Goal: Information Seeking & Learning: Understand process/instructions

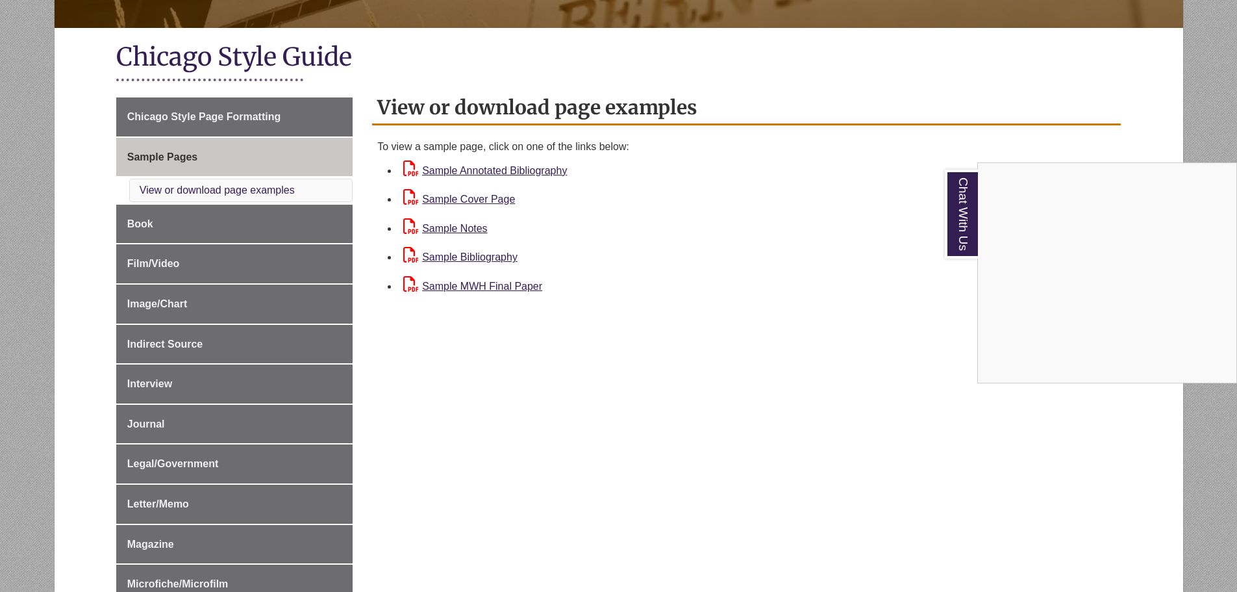
scroll to position [325, 0]
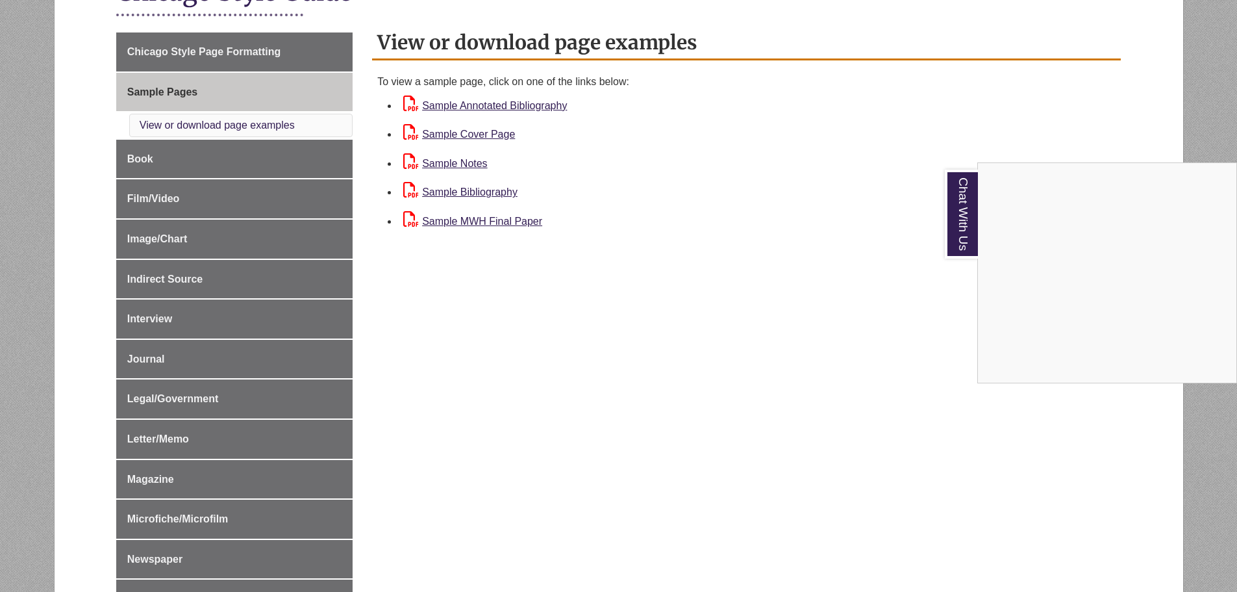
click at [278, 168] on div "Chat With Us" at bounding box center [618, 296] width 1237 height 592
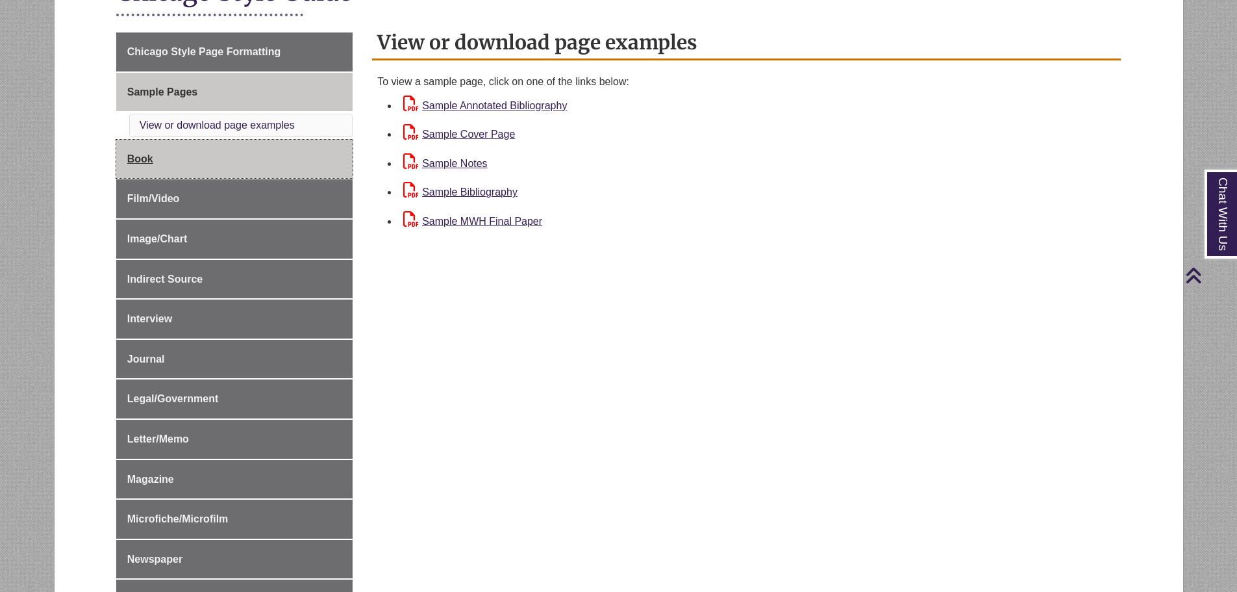
click at [134, 161] on span "Book" at bounding box center [140, 158] width 26 height 11
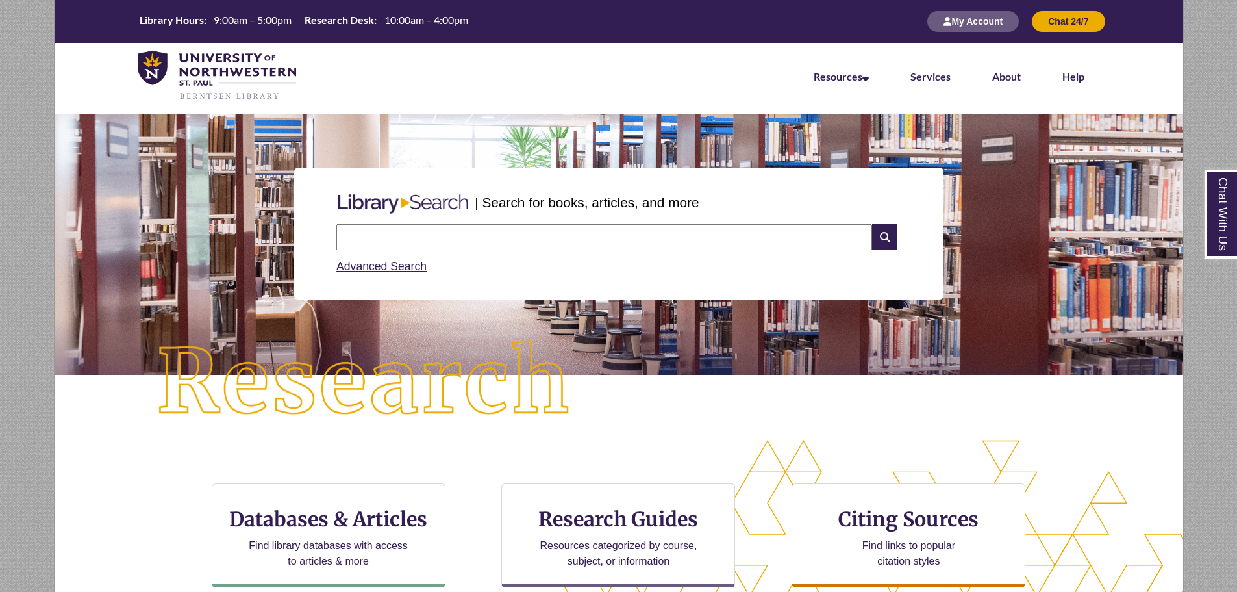
click at [477, 240] on input "text" at bounding box center [604, 237] width 536 height 26
type input "**********"
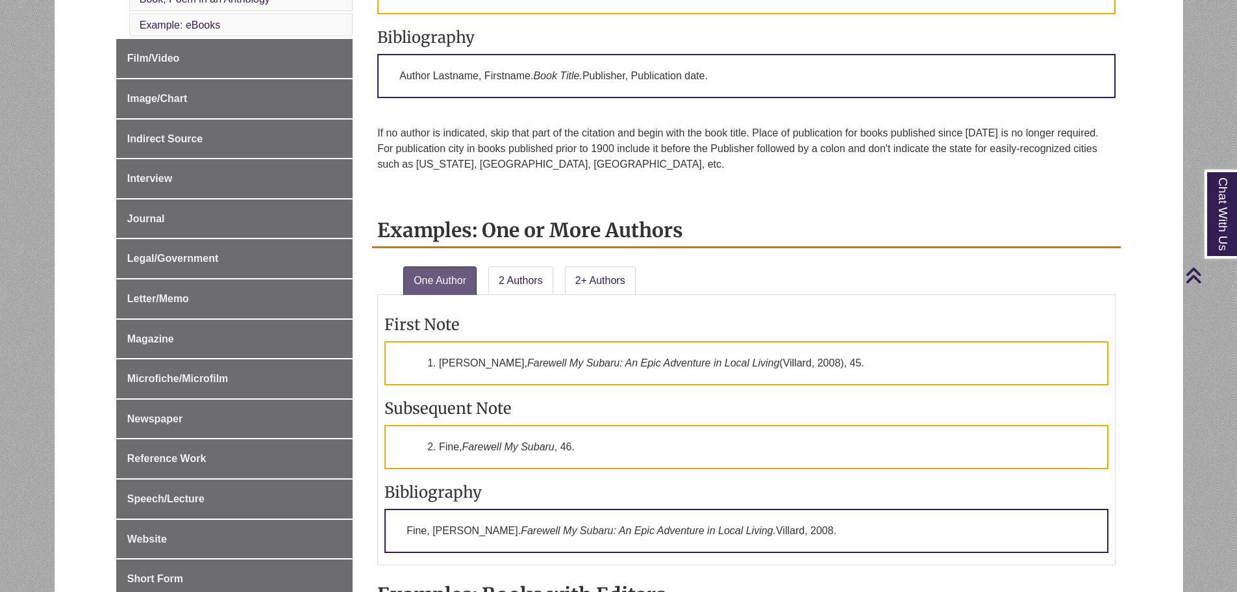
scroll to position [519, 0]
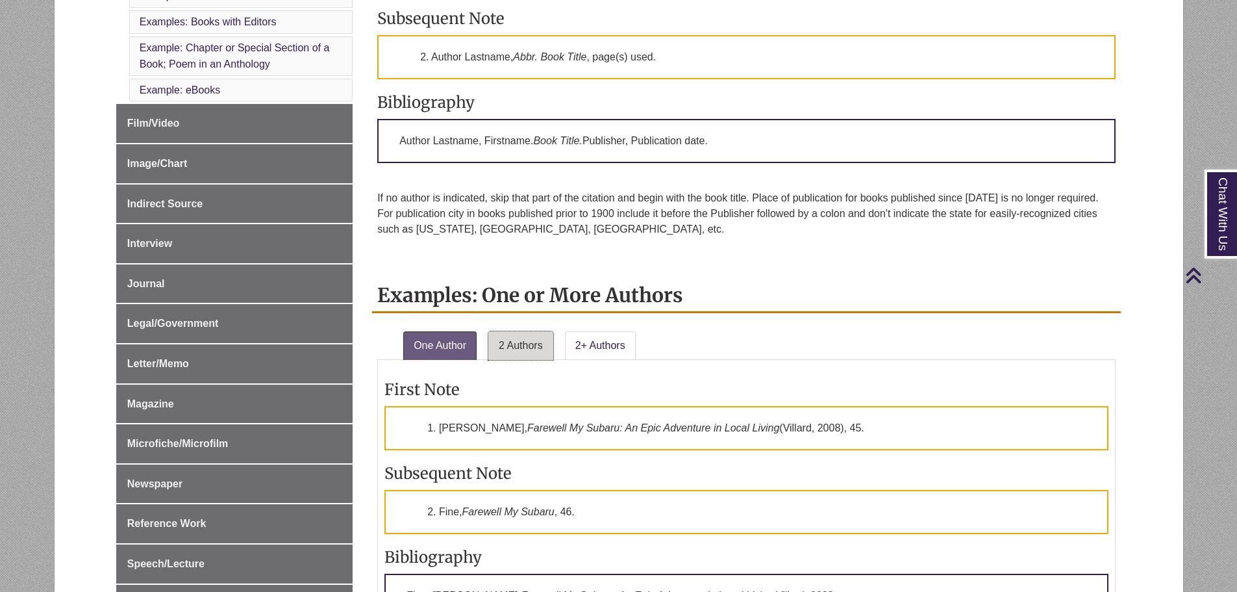
click at [532, 348] on link "2 Authors" at bounding box center [520, 345] width 65 height 29
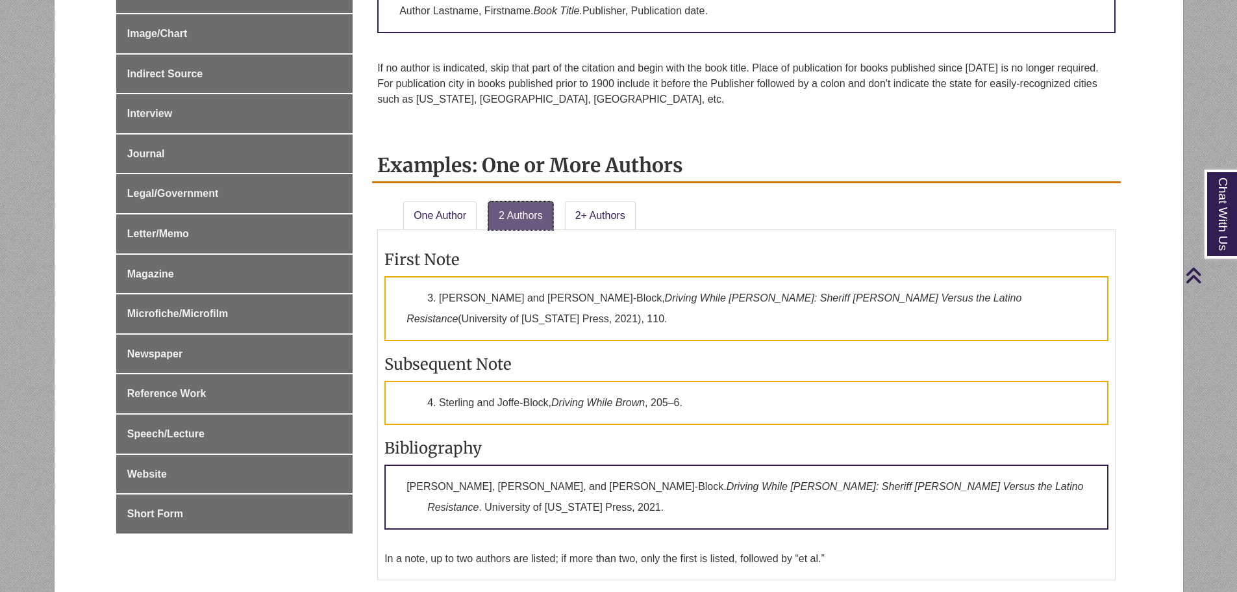
scroll to position [714, 0]
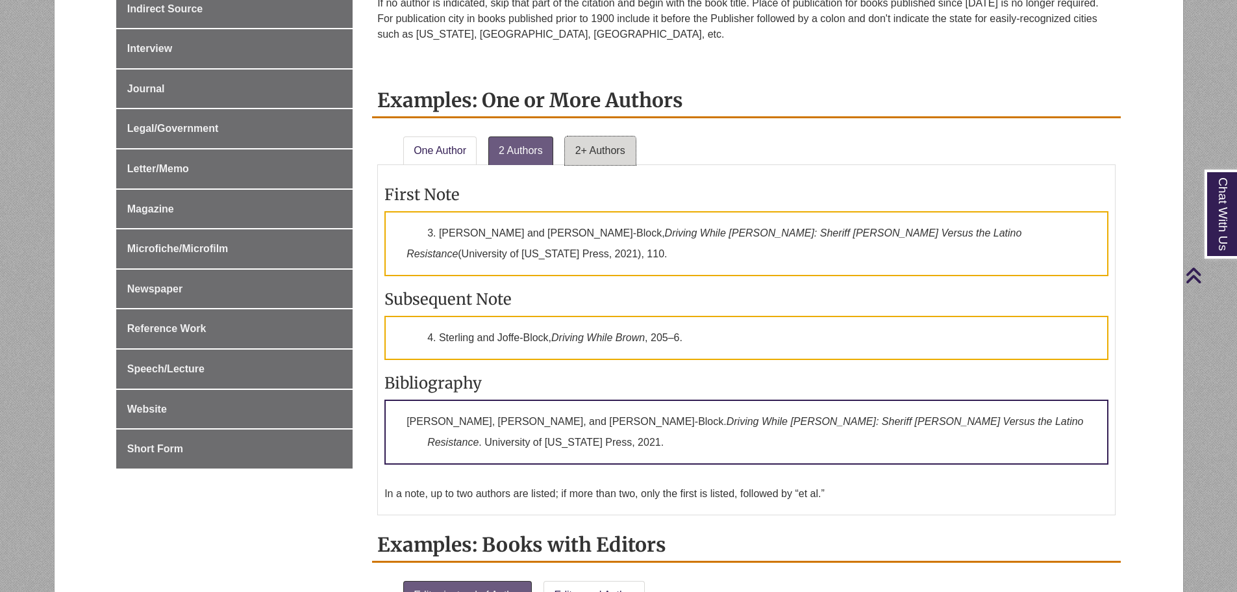
click at [615, 156] on link "2+ Authors" at bounding box center [600, 150] width 71 height 29
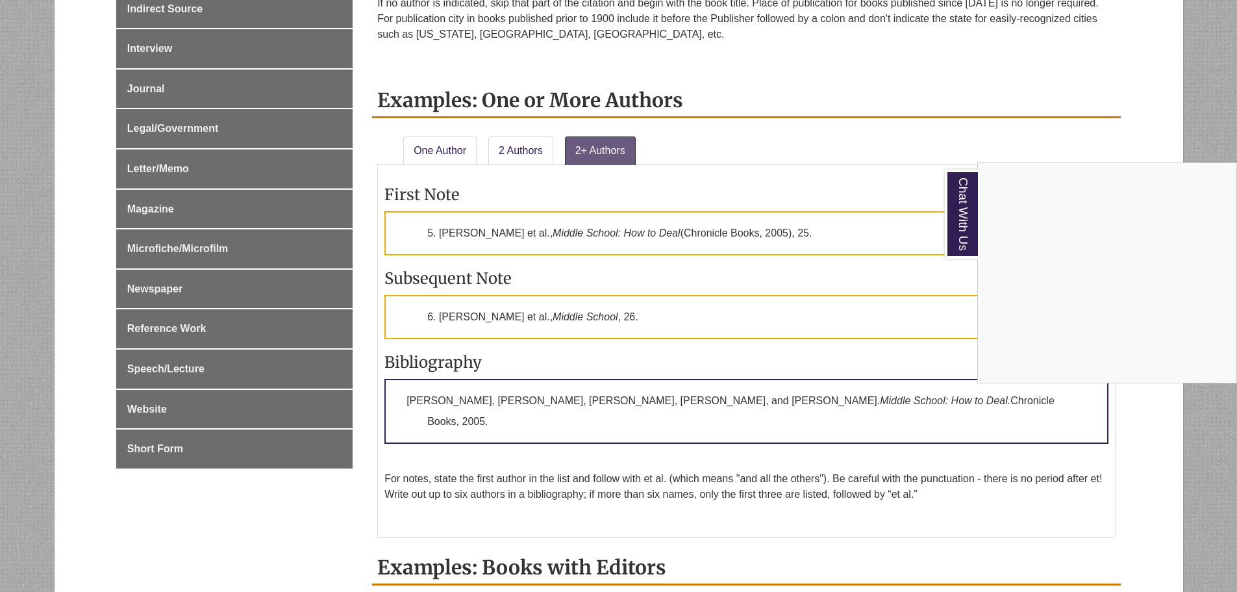
click at [786, 444] on div "Chat With Us" at bounding box center [618, 296] width 1237 height 592
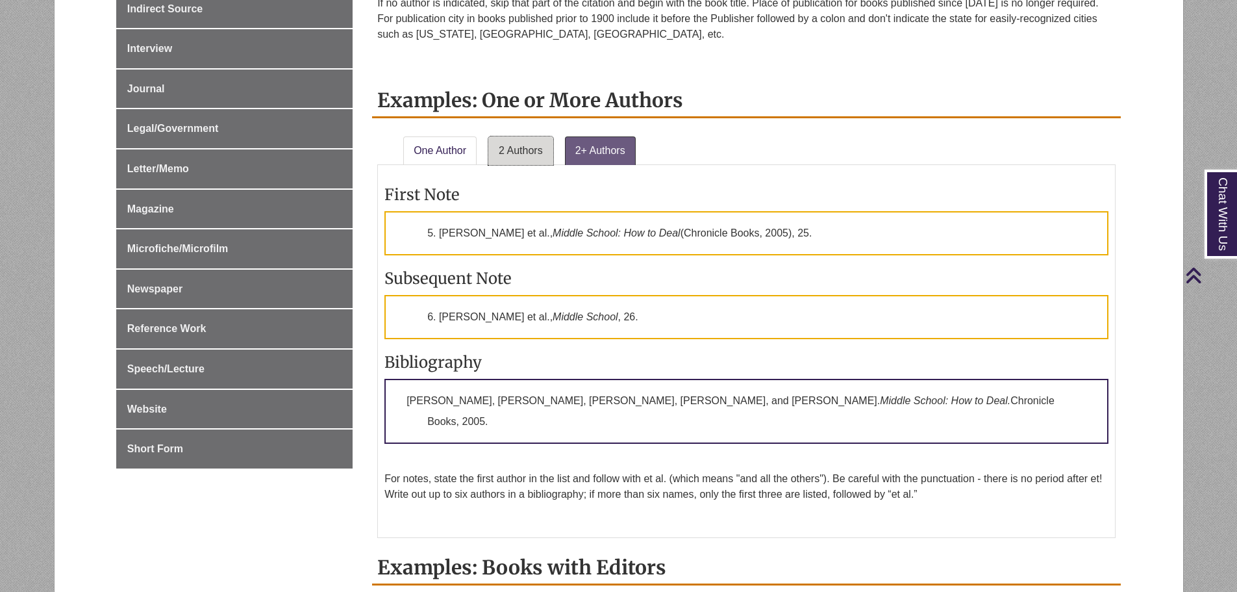
click at [512, 149] on link "2 Authors" at bounding box center [520, 150] width 65 height 29
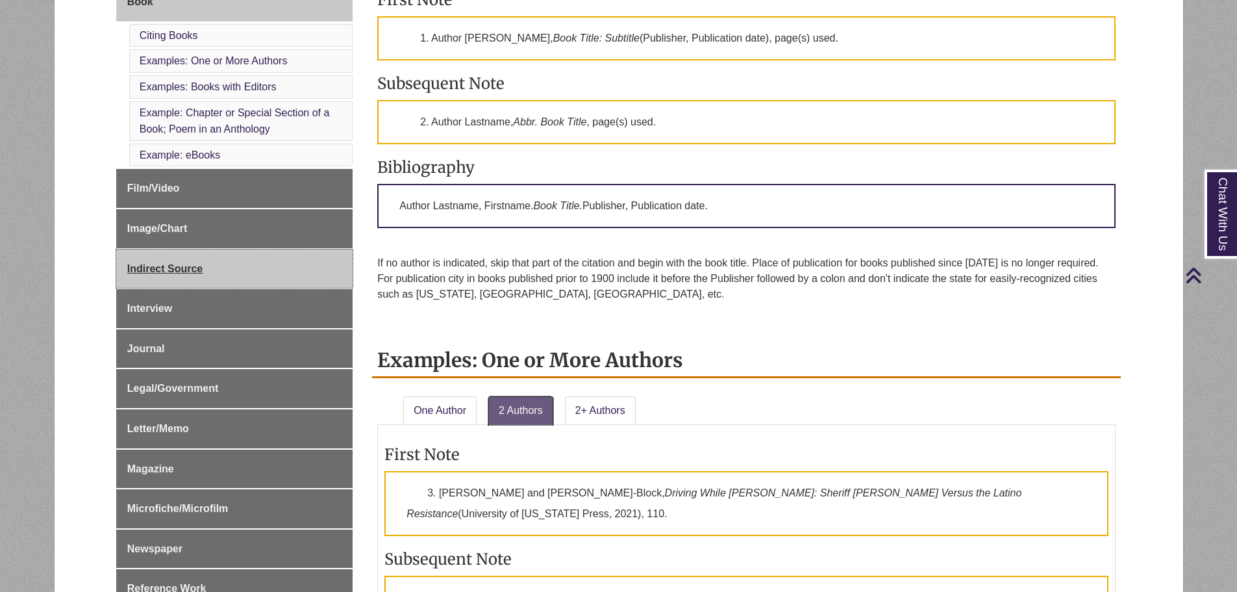
scroll to position [130, 0]
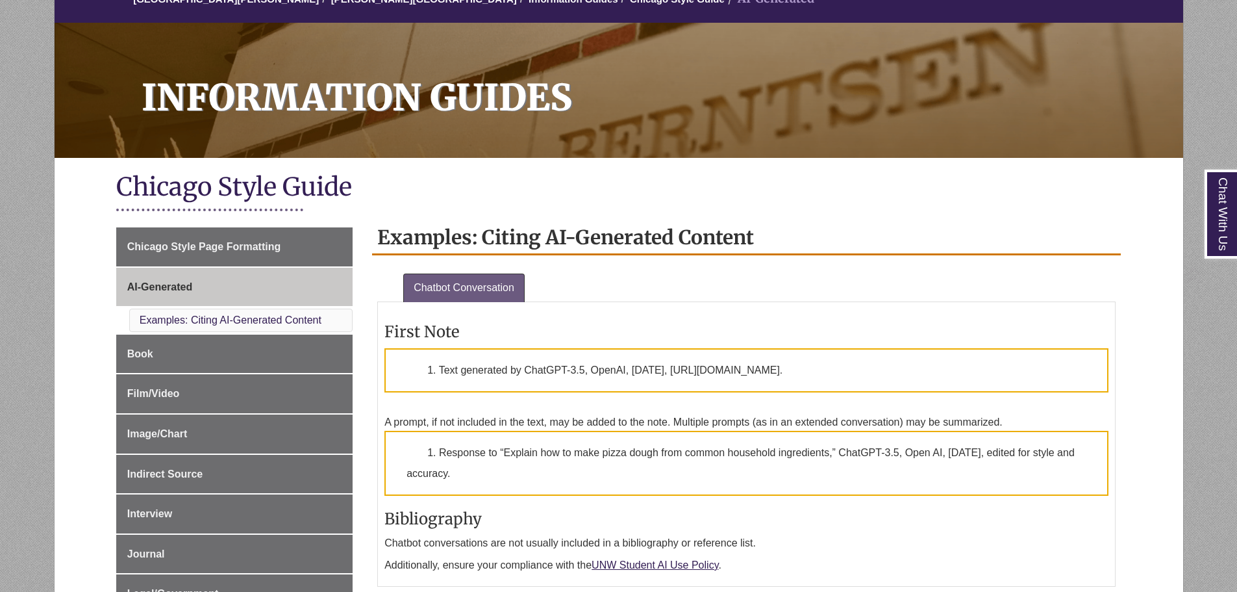
scroll to position [260, 0]
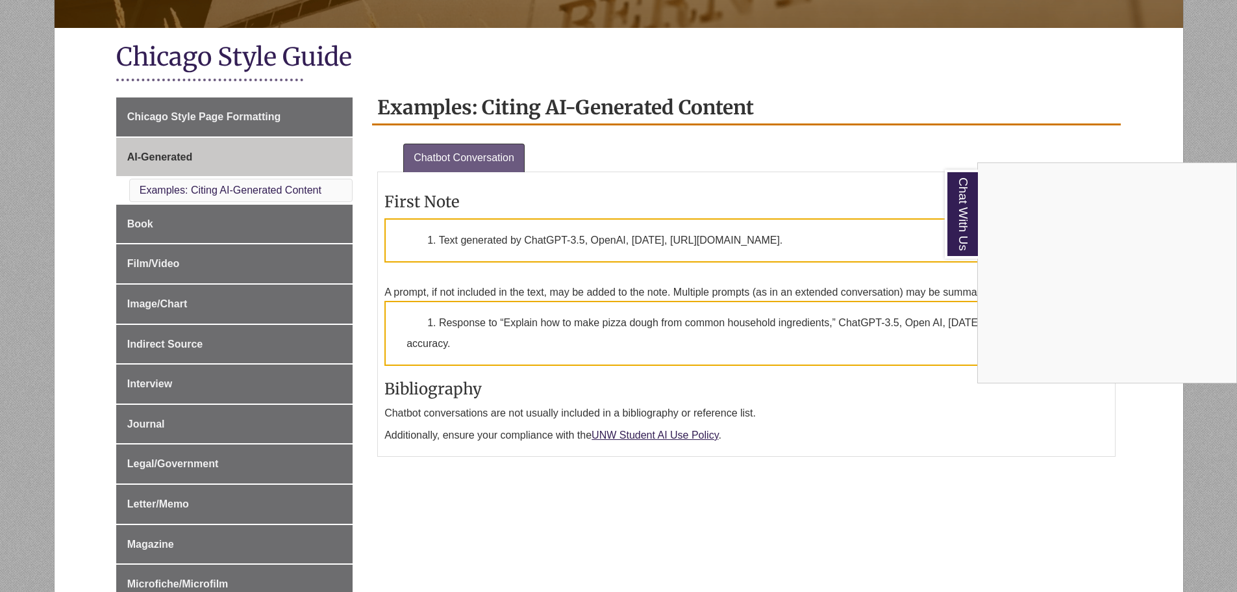
click at [838, 401] on div "Chat With Us" at bounding box center [618, 296] width 1237 height 592
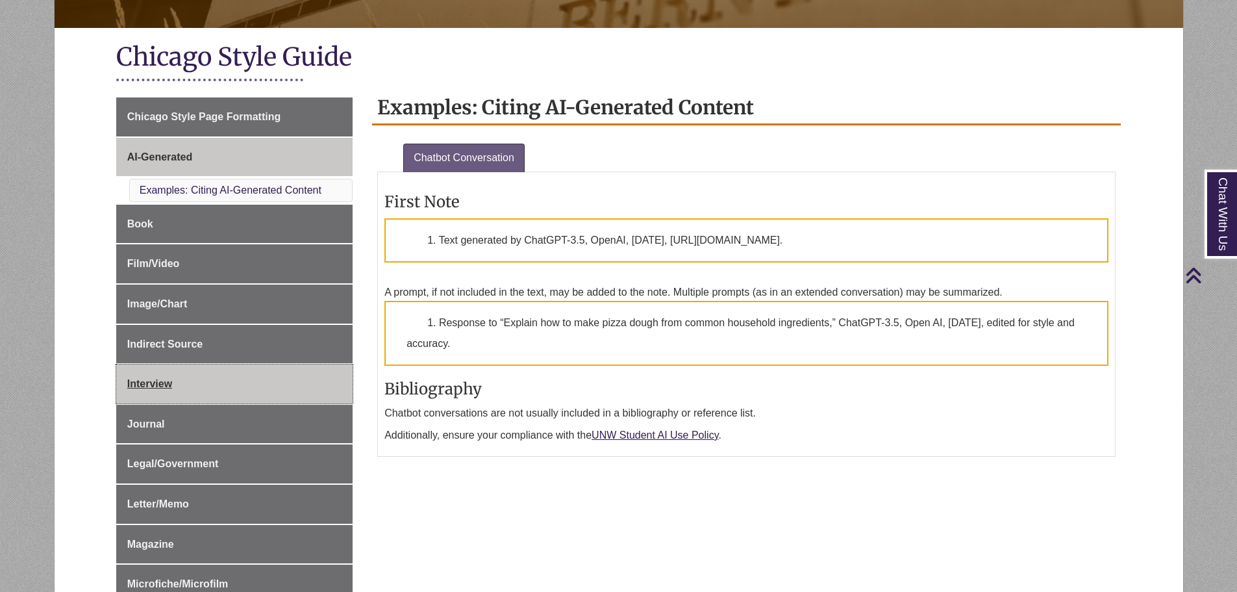
click at [155, 388] on span "Interview" at bounding box center [149, 383] width 45 height 11
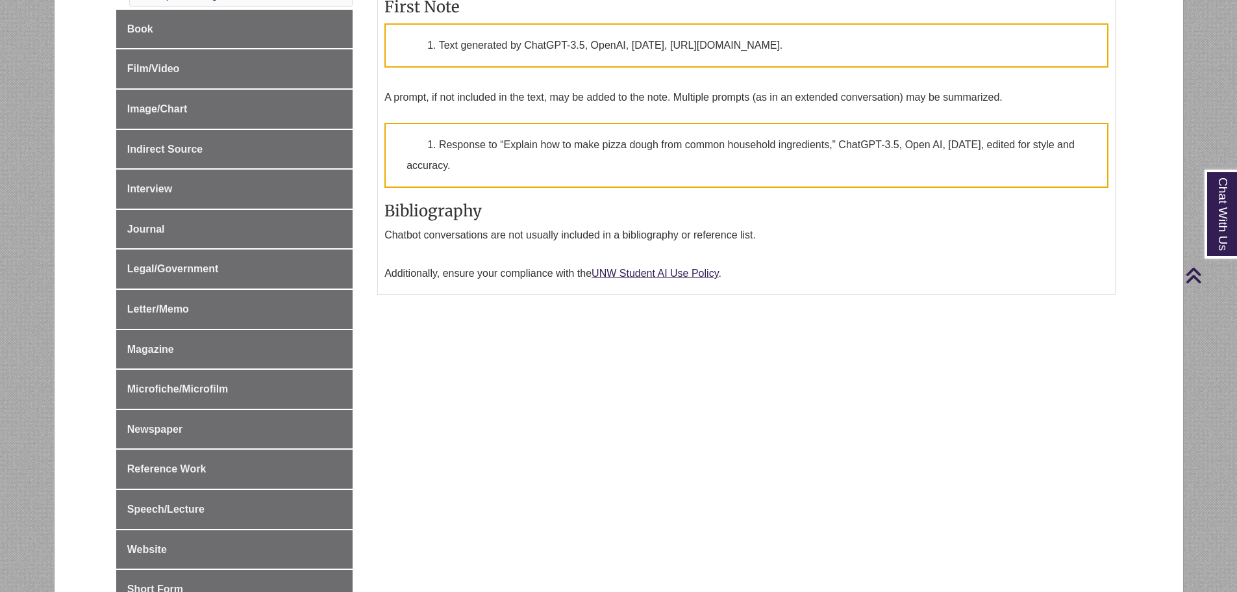
scroll to position [390, 0]
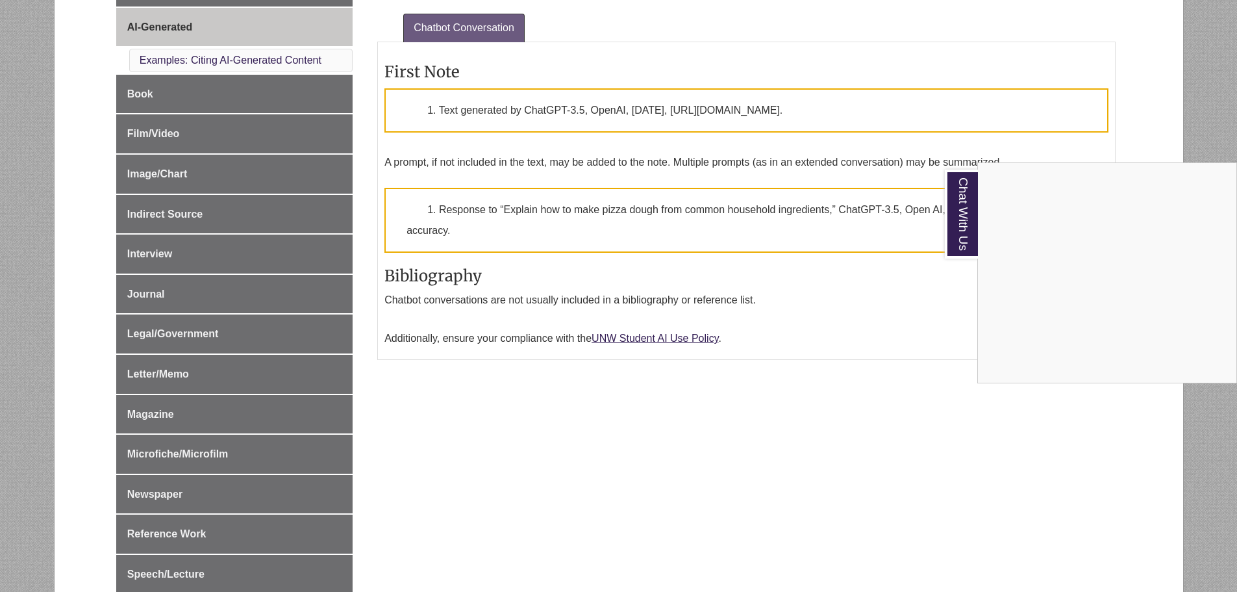
click at [731, 401] on div "Chat With Us" at bounding box center [618, 296] width 1237 height 592
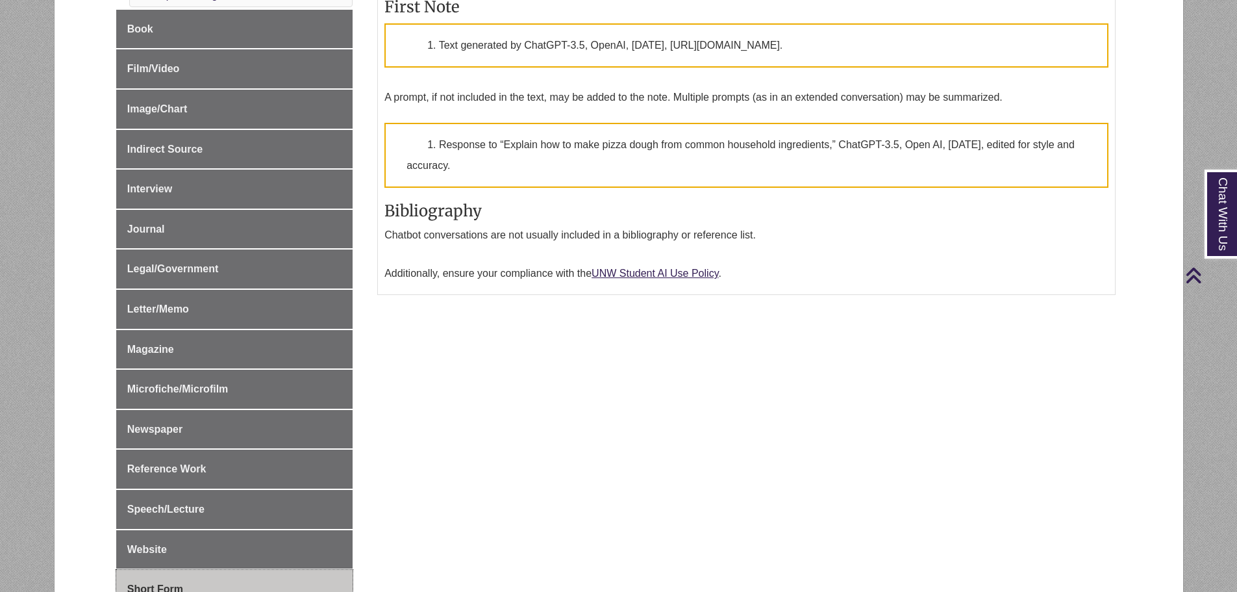
scroll to position [130, 0]
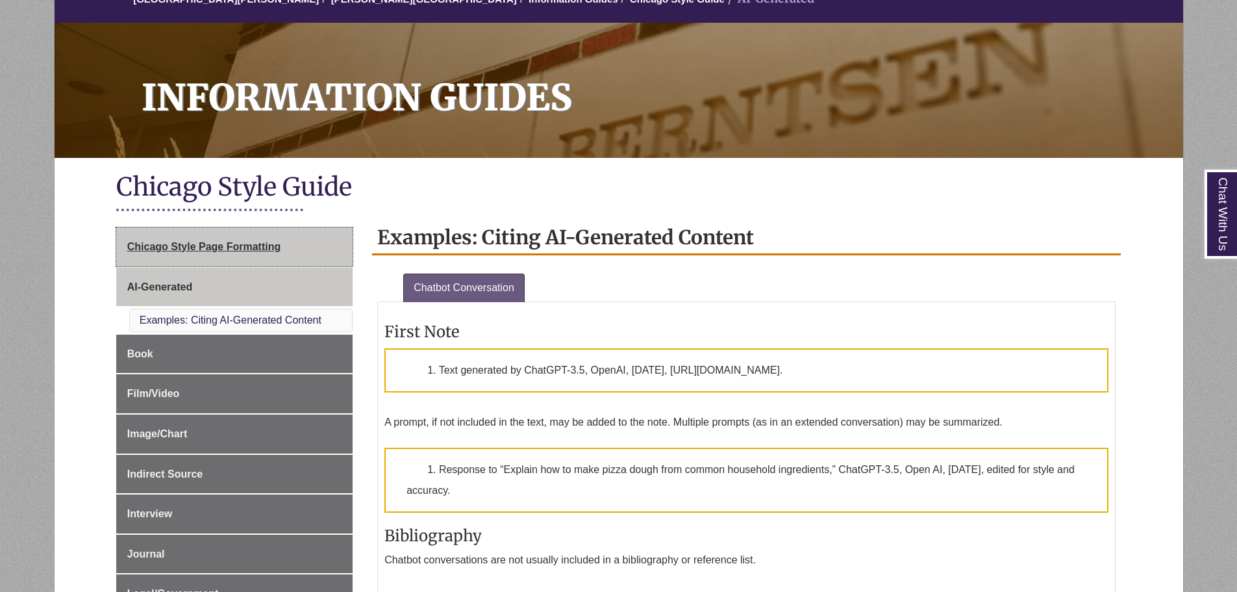
click at [269, 242] on span "Chicago Style Page Formatting" at bounding box center [203, 246] width 153 height 11
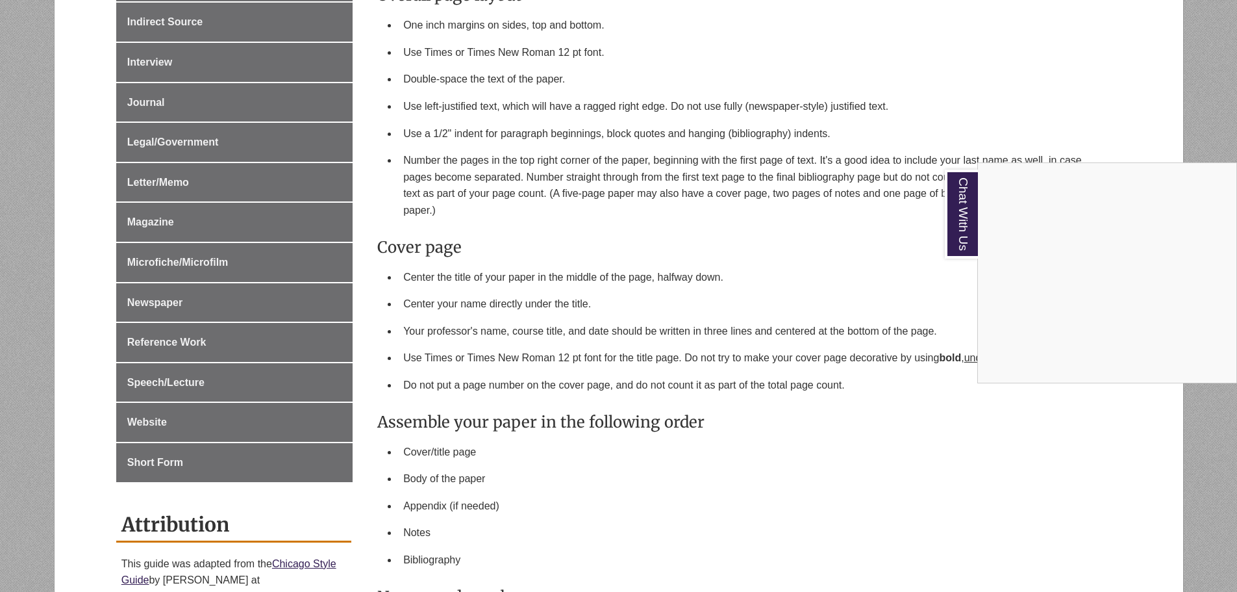
scroll to position [779, 0]
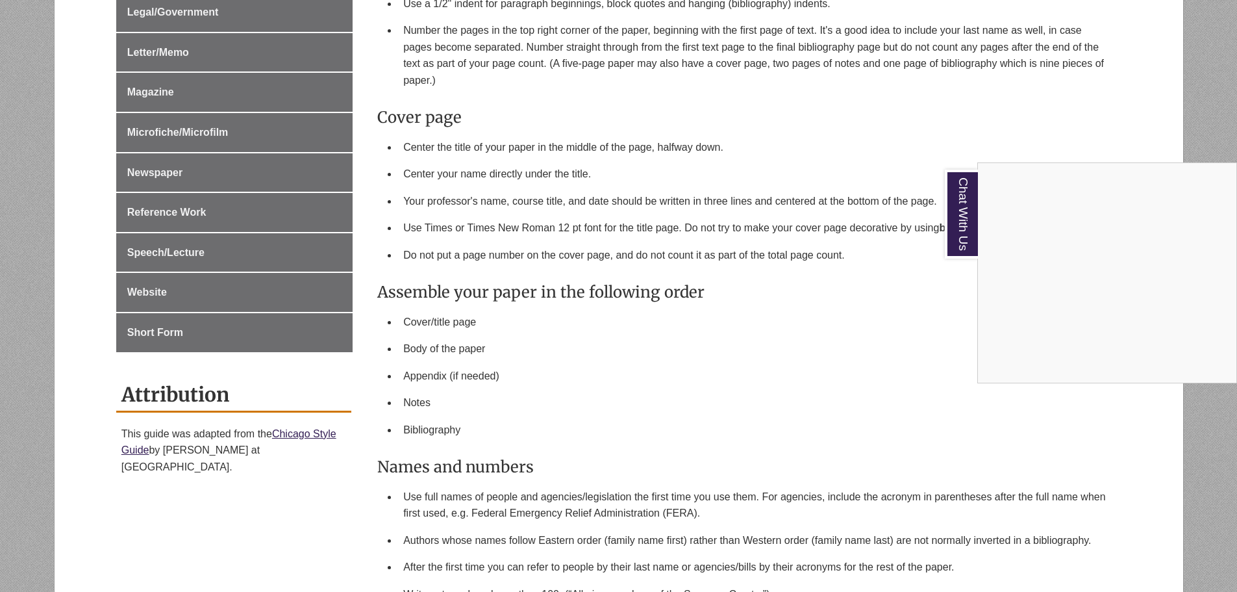
click at [556, 238] on div "Chat With Us" at bounding box center [618, 296] width 1237 height 592
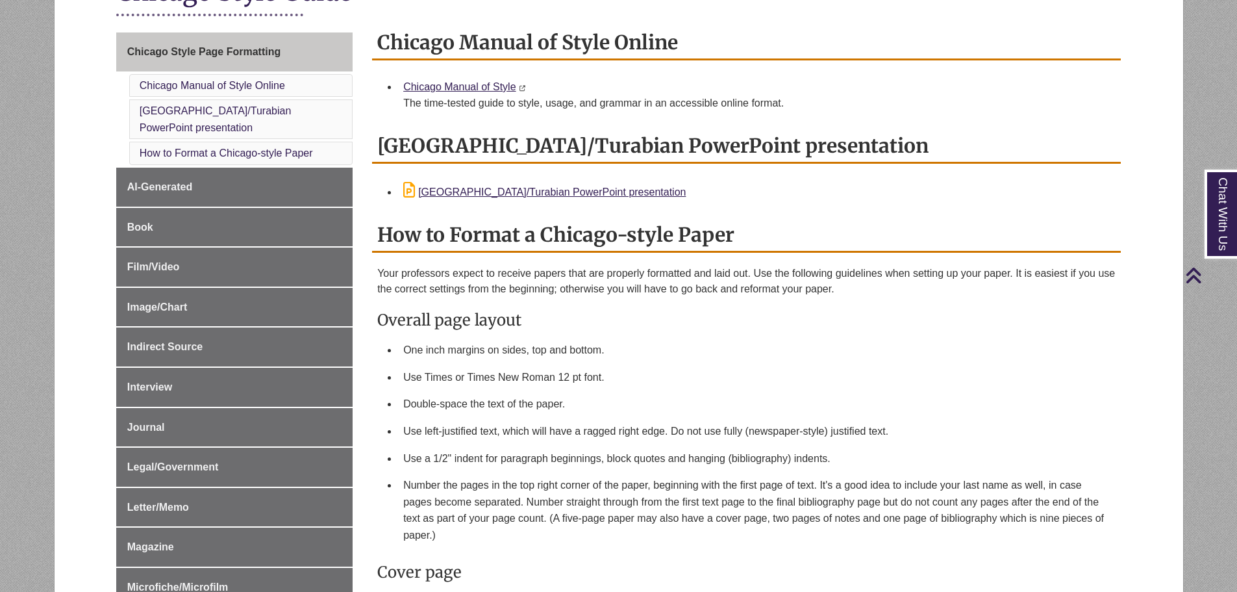
scroll to position [130, 0]
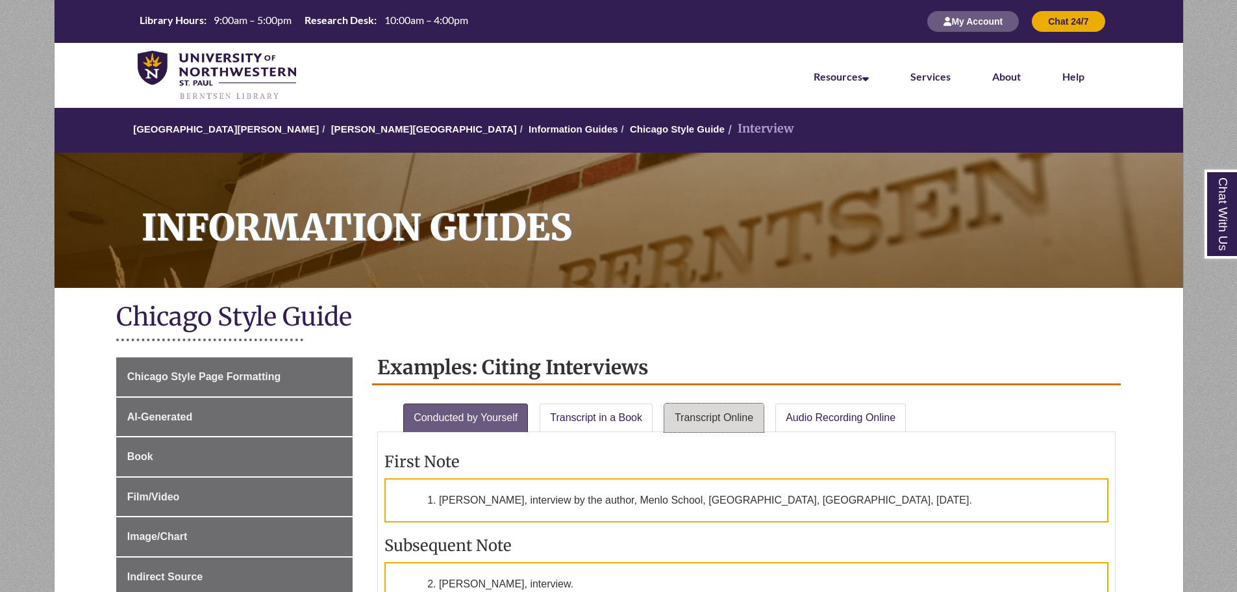
click at [731, 426] on link "Transcript Online" at bounding box center [713, 417] width 99 height 29
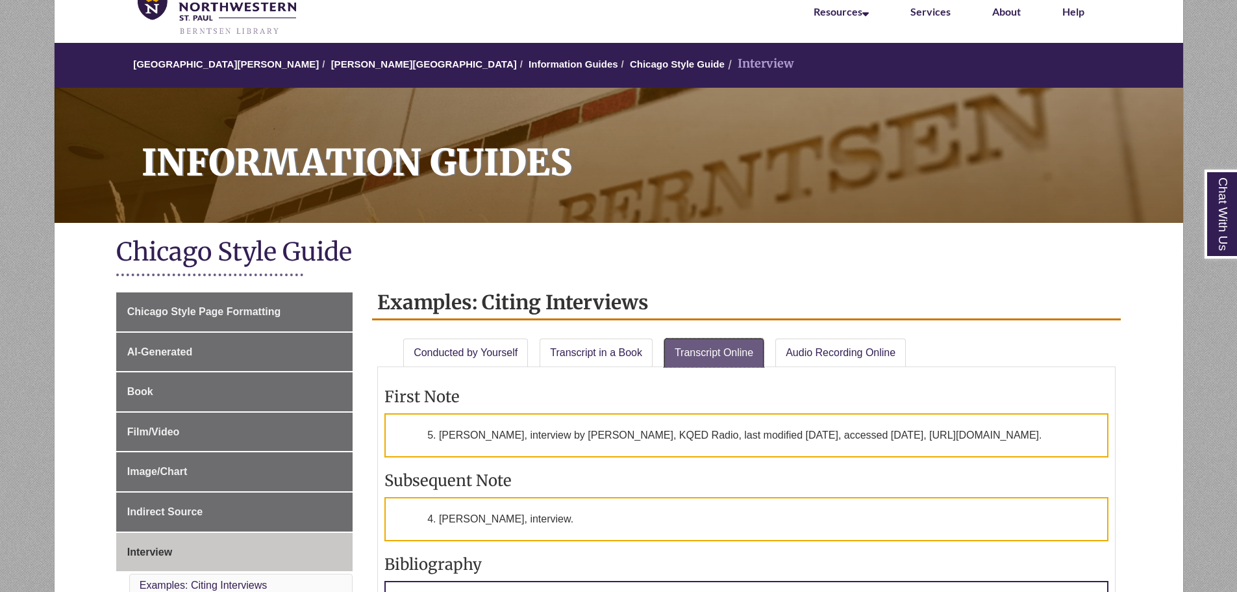
scroll to position [260, 0]
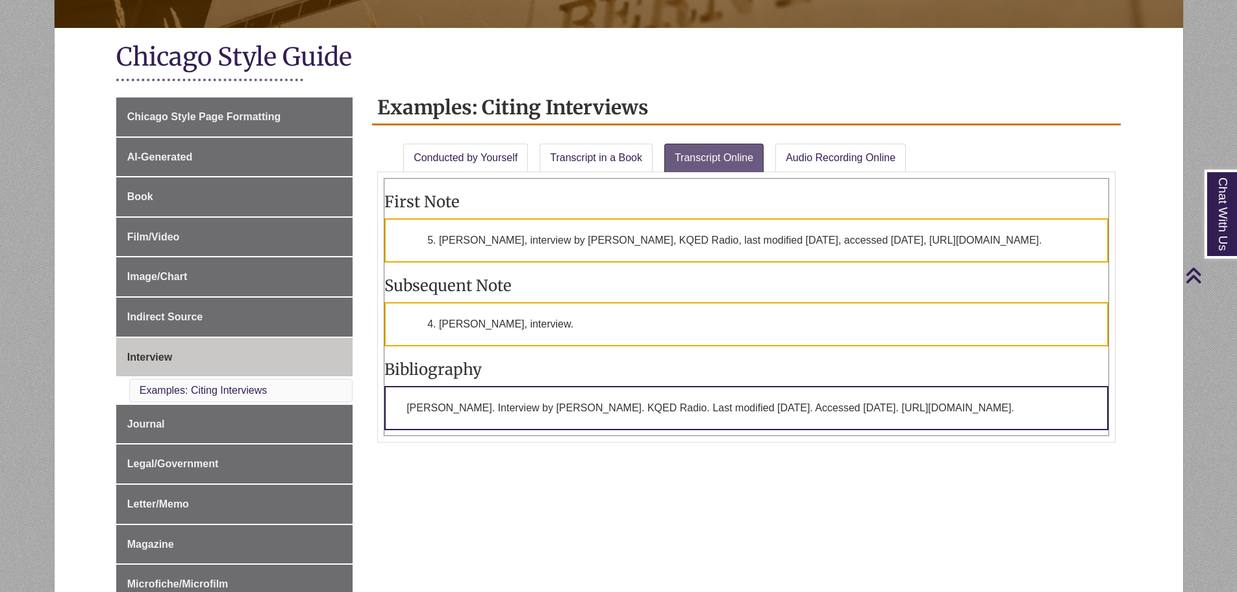
drag, startPoint x: 647, startPoint y: 456, endPoint x: 403, endPoint y: 414, distance: 247.1
click at [403, 414] on p "Chabon, Michael. Interview by Michael Krasny. KQED Radio. Last modified Septemb…" at bounding box center [746, 408] width 724 height 44
copy p "Chabon, Michael. Interview by Michael Krasny. KQED Radio. Last modified Septemb…"
